Goal: Check status

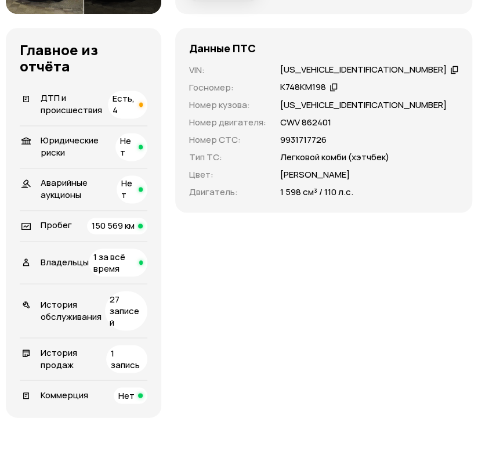
click at [135, 116] on span "Есть, 4" at bounding box center [124, 104] width 22 height 24
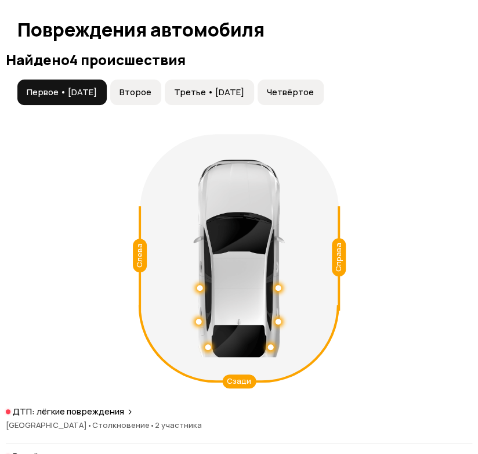
scroll to position [1412, 0]
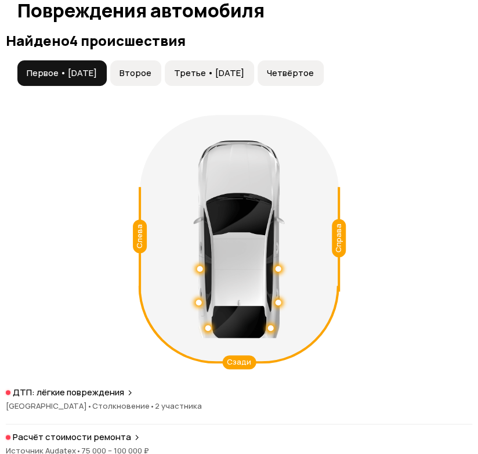
click at [154, 60] on button "Второе" at bounding box center [135, 73] width 51 height 26
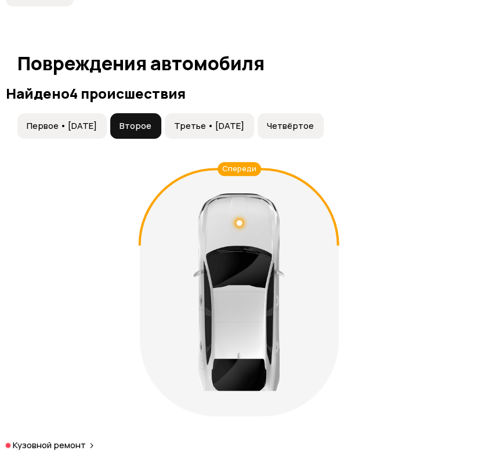
click at [209, 113] on button "Третье • [DATE]" at bounding box center [209, 126] width 89 height 26
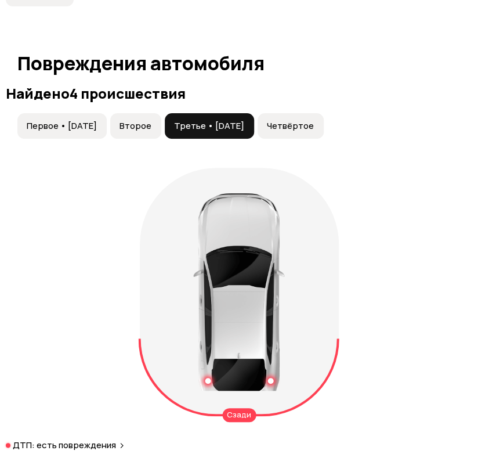
click at [324, 113] on button "Четвёртое" at bounding box center [290, 126] width 66 height 26
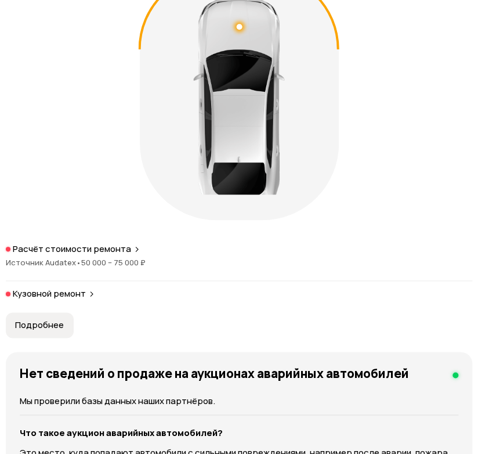
scroll to position [1307, 0]
